Goal: Go to known website: Go to known website

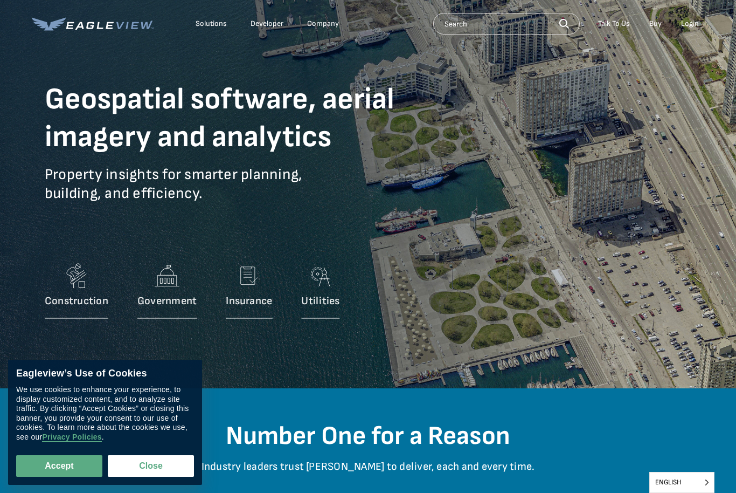
click at [684, 37] on div "Solutions Developer Company Search Talk To Us Buy Login" at bounding box center [368, 23] width 673 height 47
click at [692, 25] on div "Login" at bounding box center [690, 24] width 18 height 10
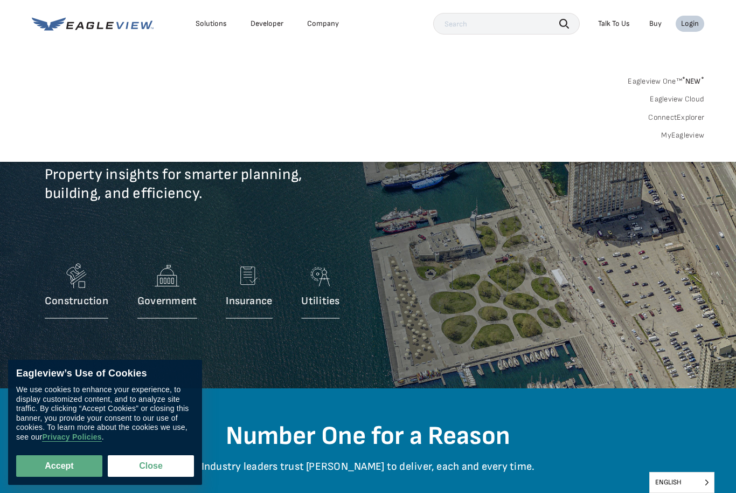
click at [697, 23] on div "Login" at bounding box center [690, 24] width 18 height 10
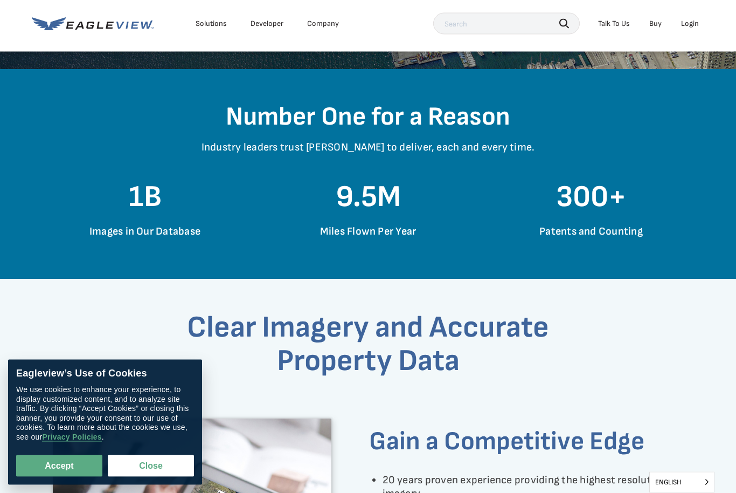
scroll to position [331, 0]
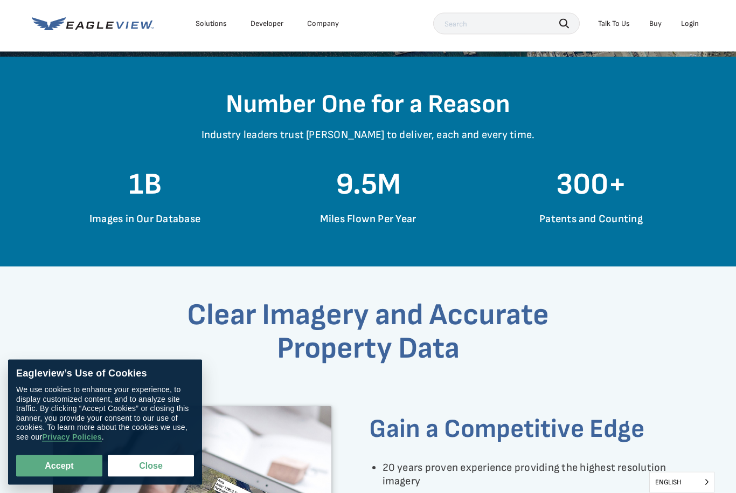
click at [82, 476] on button "Accept" at bounding box center [59, 466] width 86 height 22
checkbox input "true"
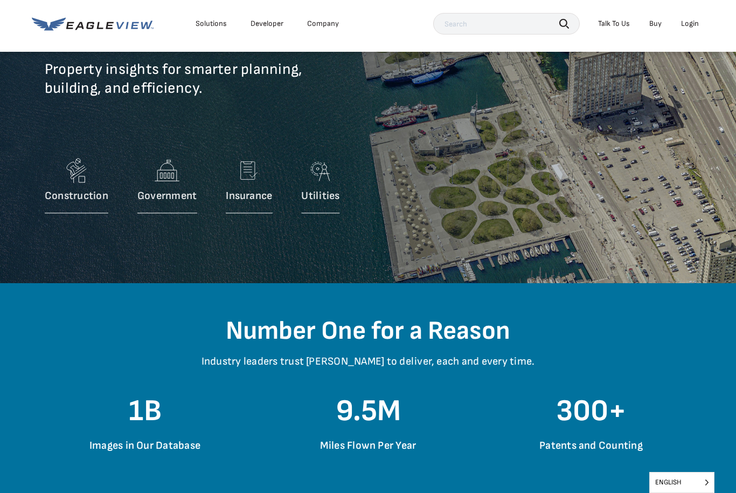
scroll to position [0, 0]
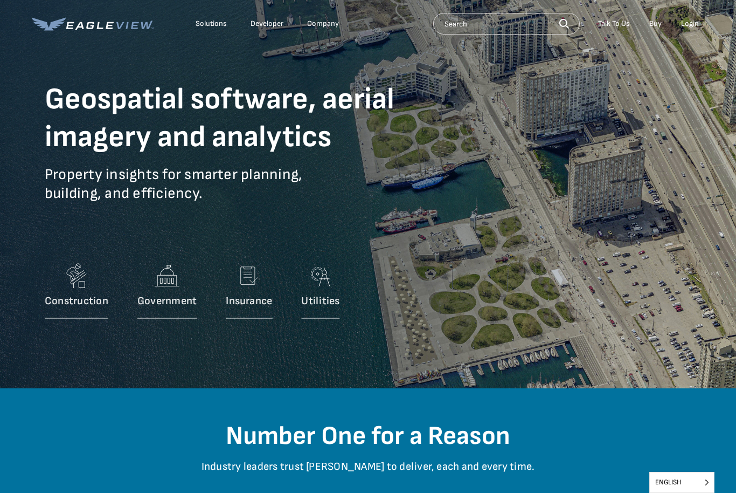
click at [515, 23] on input "text" at bounding box center [506, 24] width 147 height 22
click at [515, 136] on div "Geospatial software, aerial imagery and analytics Property insights for smarter…" at bounding box center [368, 146] width 647 height 162
click at [122, 23] on icon at bounding box center [93, 23] width 122 height 13
click at [688, 27] on div "Login" at bounding box center [690, 24] width 18 height 10
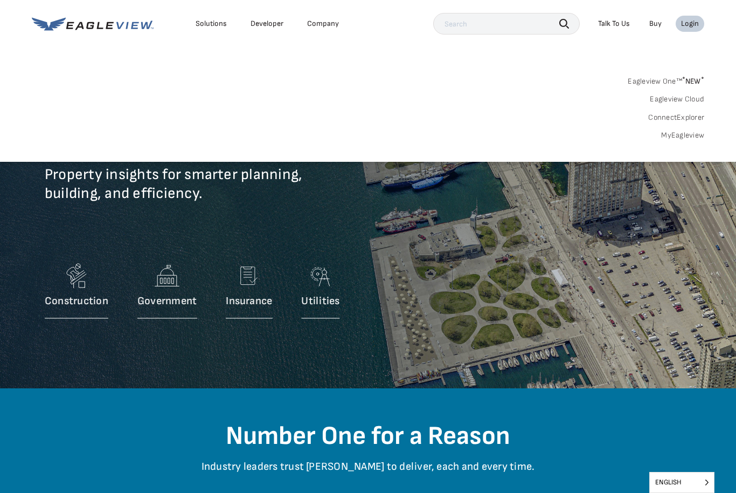
click at [697, 136] on link "MyEagleview" at bounding box center [682, 135] width 43 height 10
